Goal: Find specific page/section

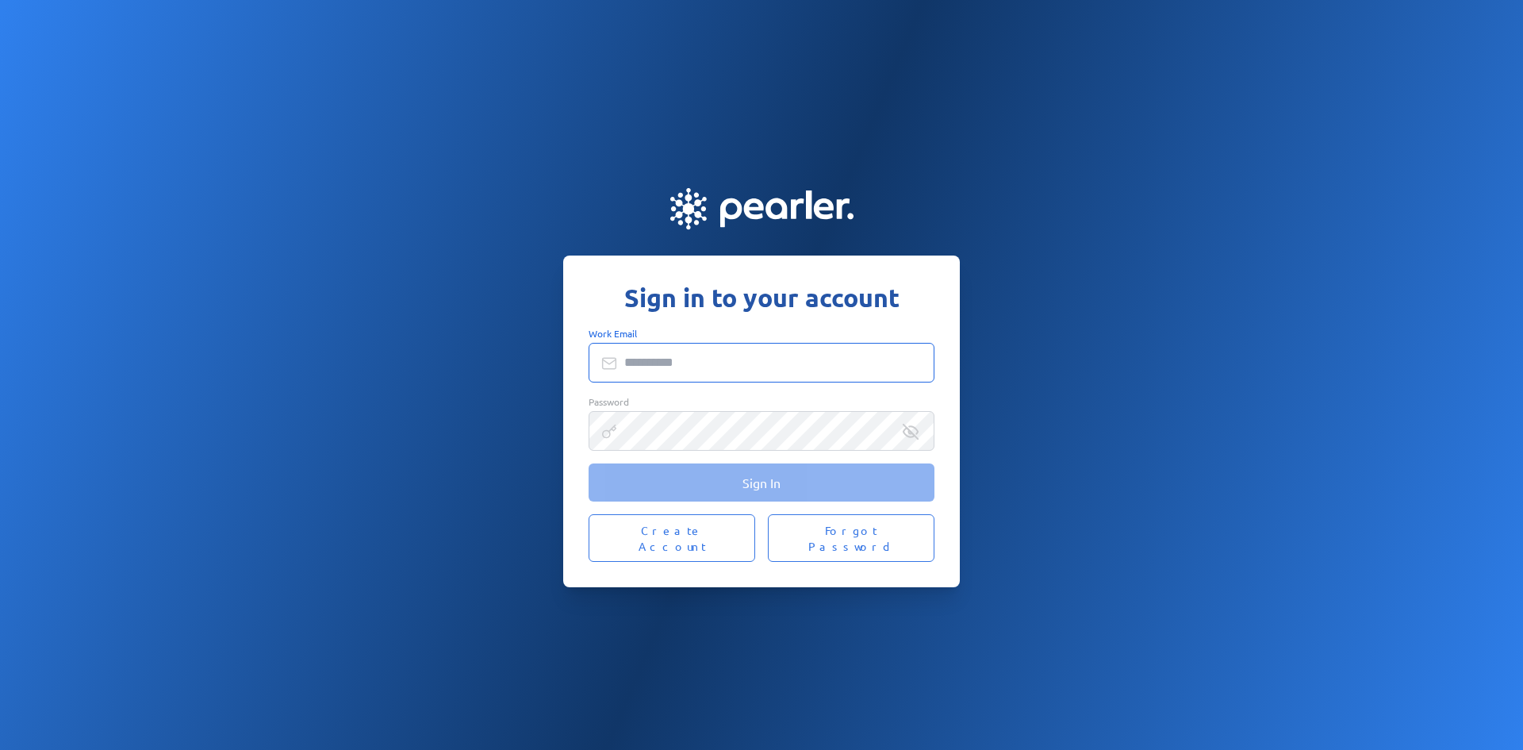
click at [685, 373] on input "Work Email" at bounding box center [762, 363] width 346 height 40
type input "**********"
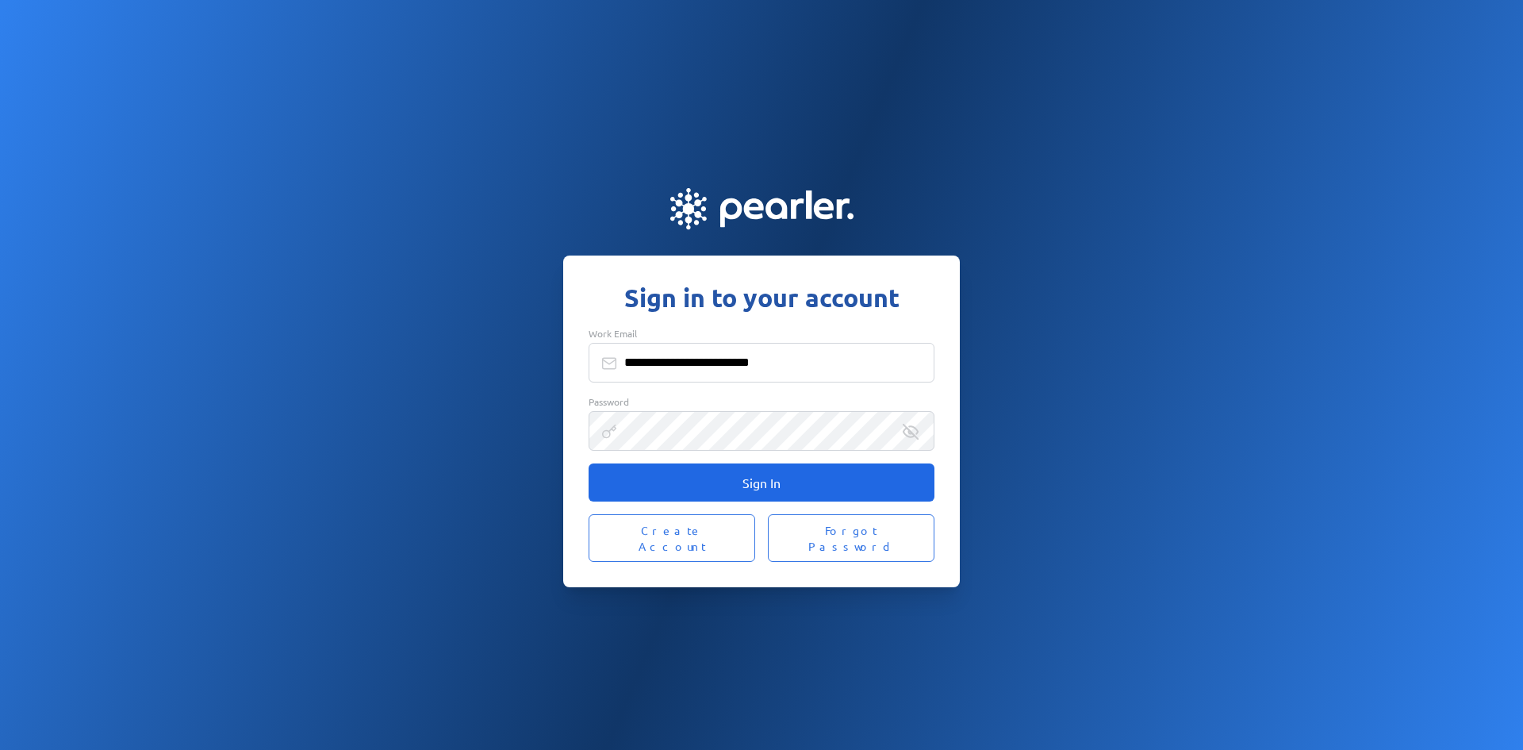
click at [779, 490] on span "Sign In" at bounding box center [762, 482] width 38 height 16
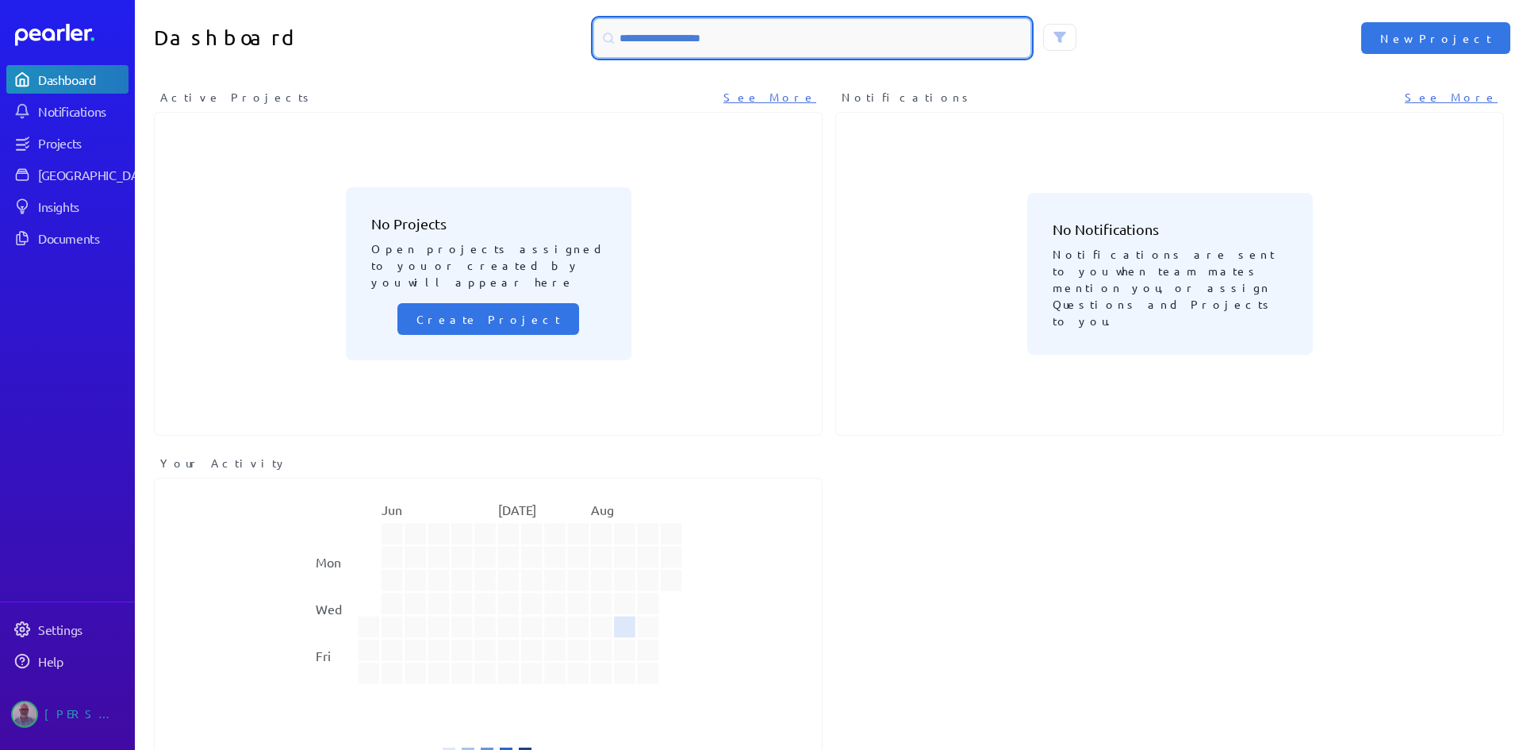
click at [700, 43] on input at bounding box center [812, 38] width 436 height 38
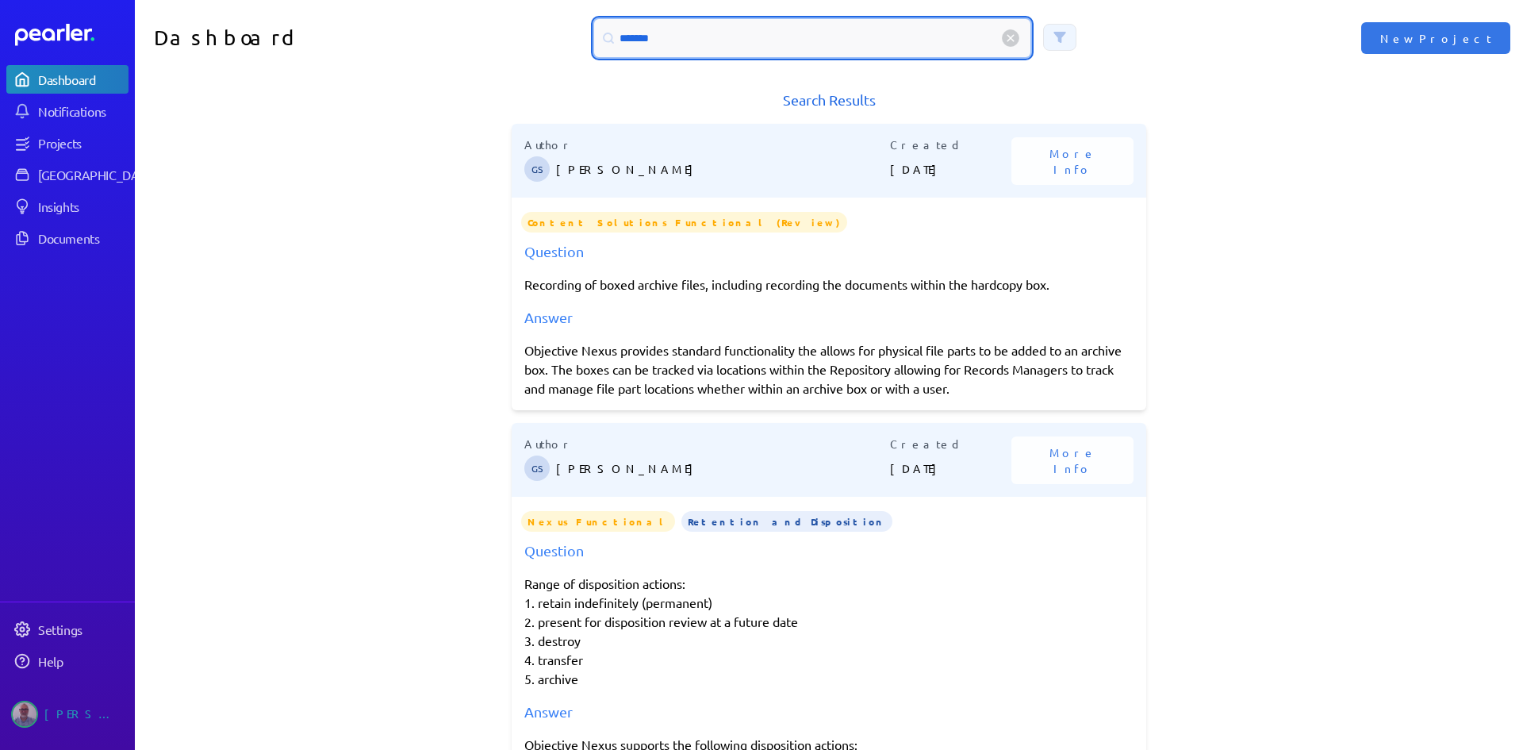
type input "*******"
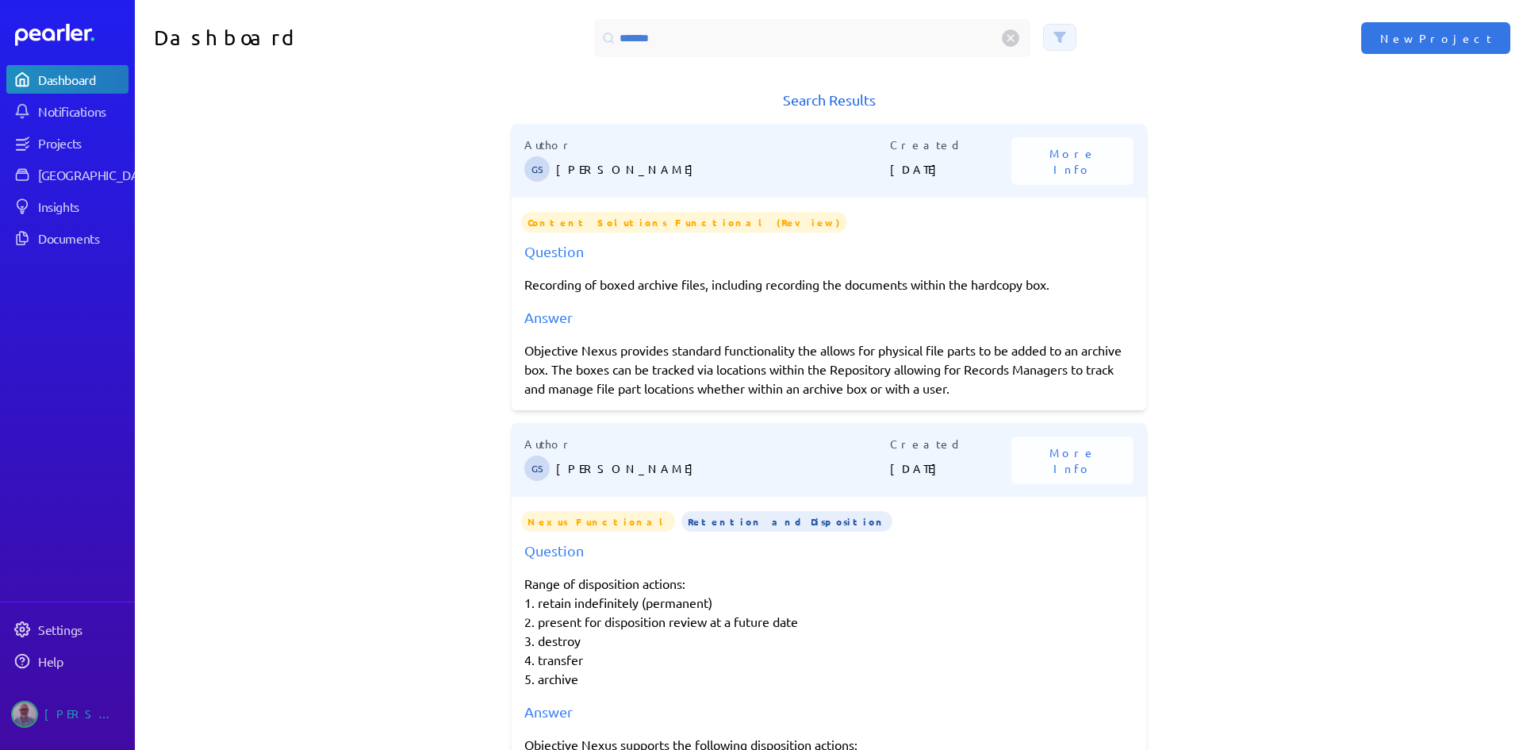
click at [1059, 40] on icon at bounding box center [1060, 37] width 13 height 13
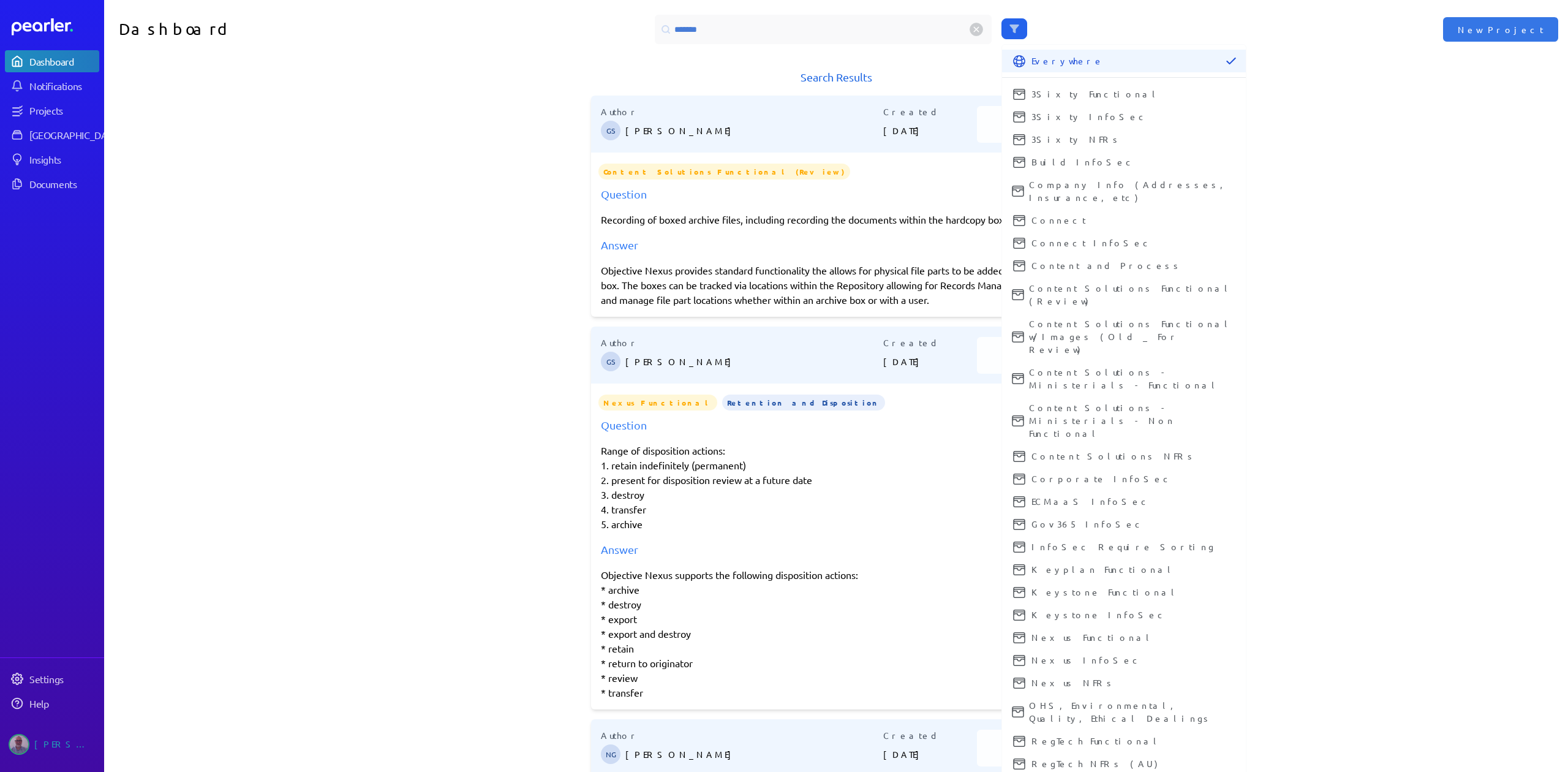
drag, startPoint x: 1033, startPoint y: 2, endPoint x: 1012, endPoint y: 738, distance: 736.3
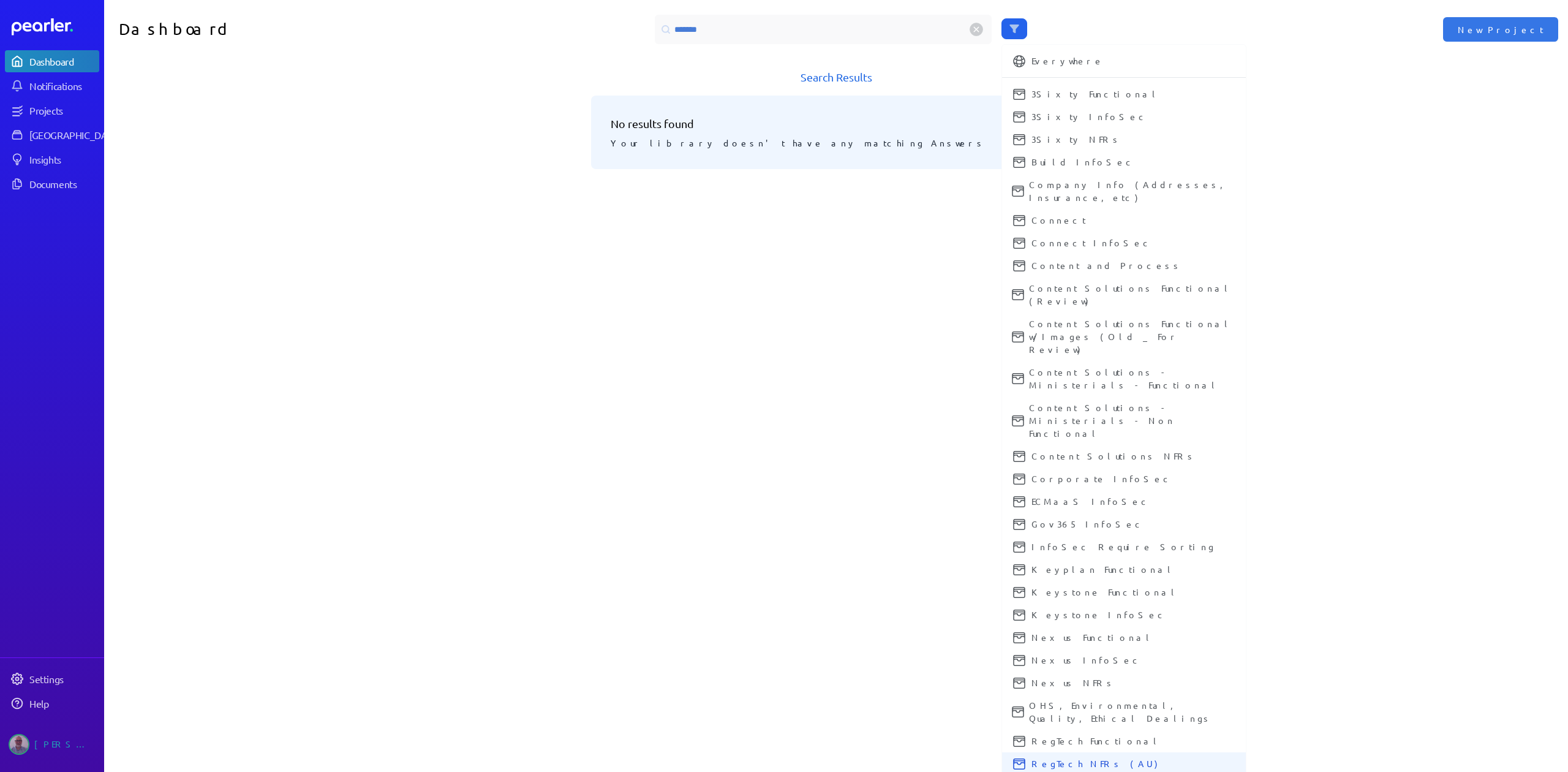
click at [1010, 578] on button "RegTech NFRs (AU)" at bounding box center [1124, 763] width 244 height 22
click at [1013, 578] on icon at bounding box center [1019, 741] width 12 height 11
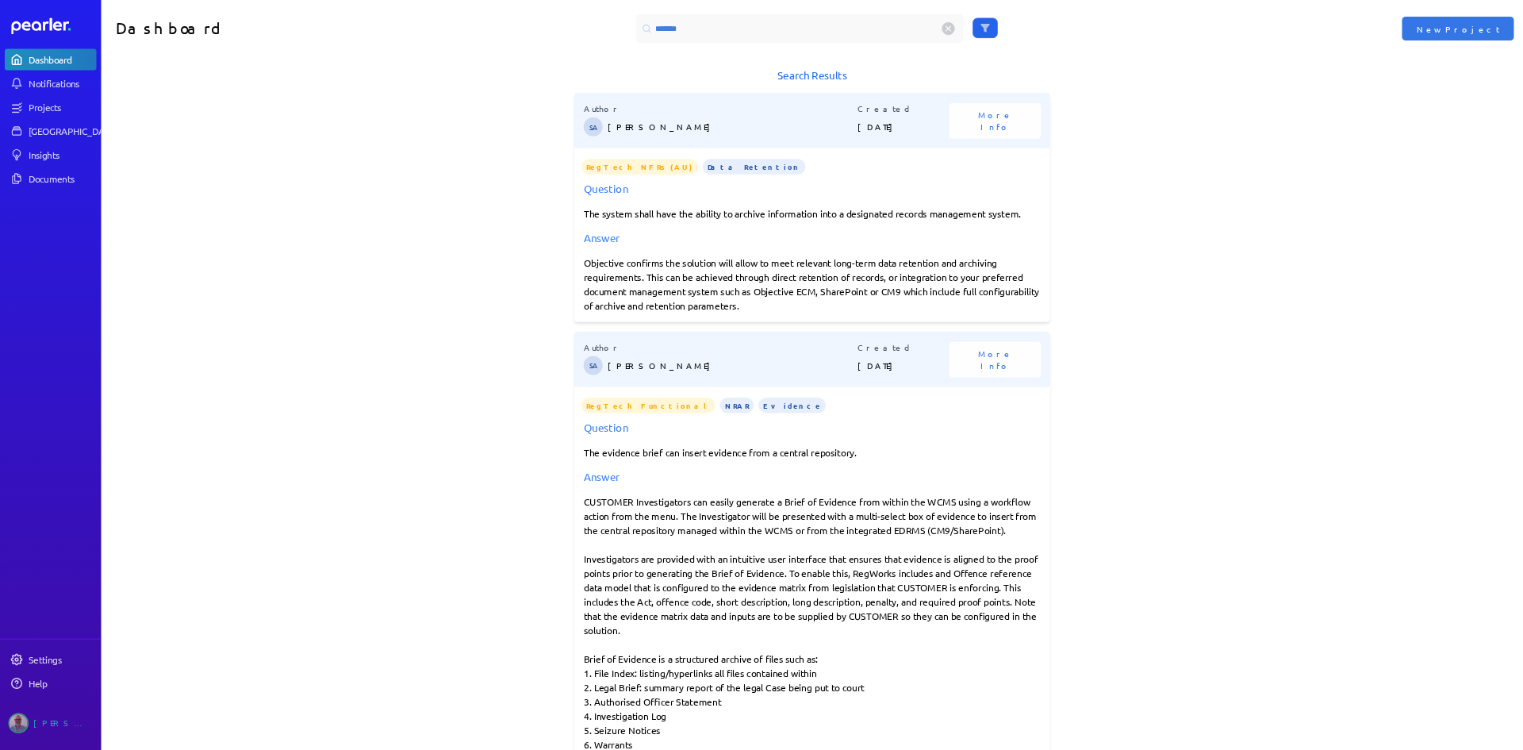
scroll to position [2, 0]
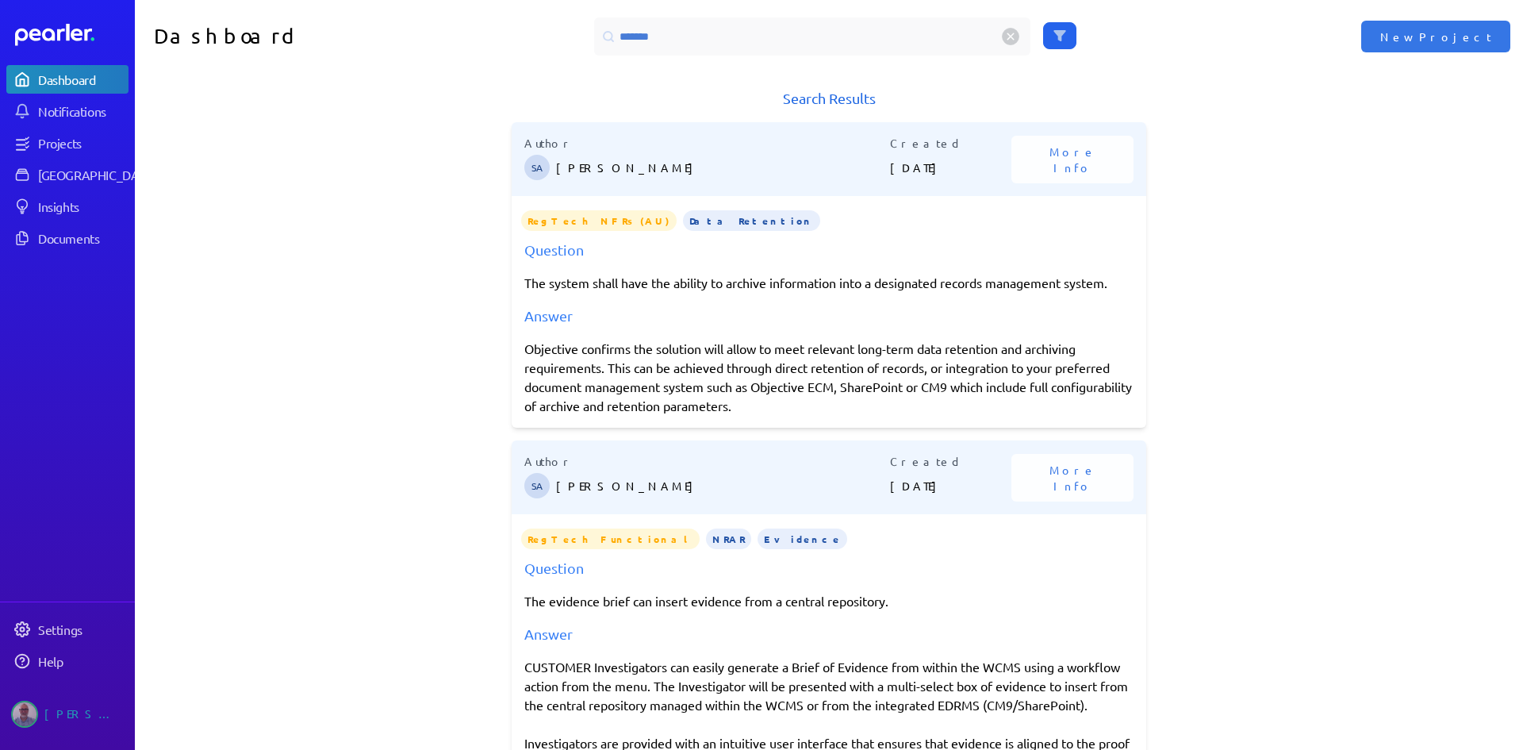
drag, startPoint x: 2010, startPoint y: 0, endPoint x: 1186, endPoint y: 528, distance: 978.6
click at [1186, 528] on div "Search Results Author SA [PERSON_NAME] Created [DATE] More Info RegTech NFRs (A…" at bounding box center [829, 424] width 1388 height 674
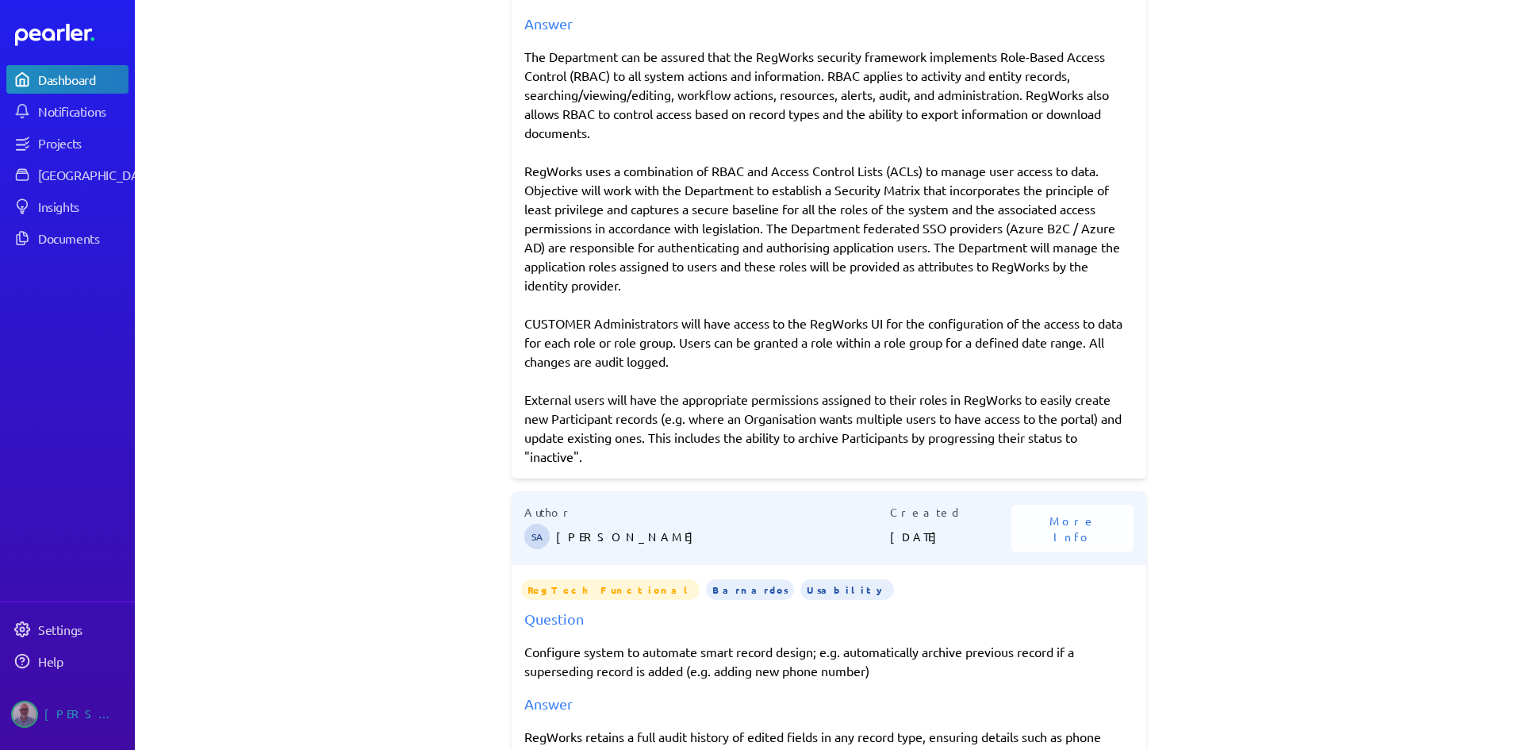
scroll to position [1548, 0]
